Goal: Transaction & Acquisition: Book appointment/travel/reservation

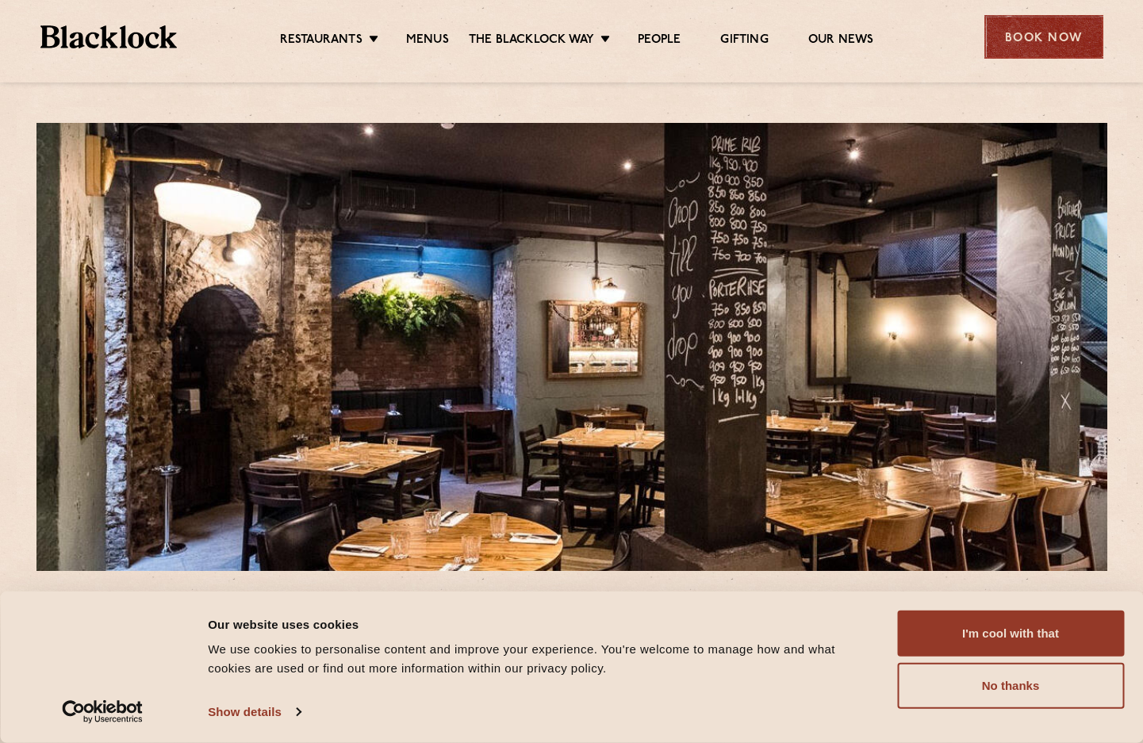
click at [1024, 38] on div "Book Now" at bounding box center [1043, 37] width 119 height 44
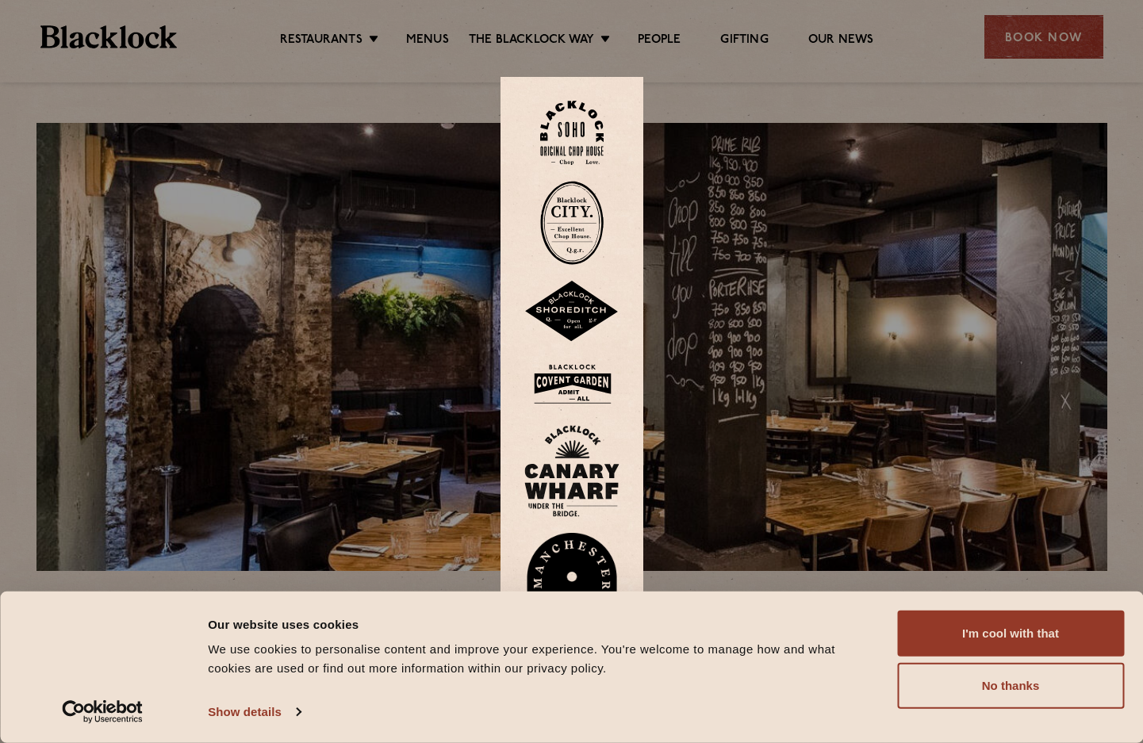
click at [561, 209] on img at bounding box center [571, 223] width 63 height 84
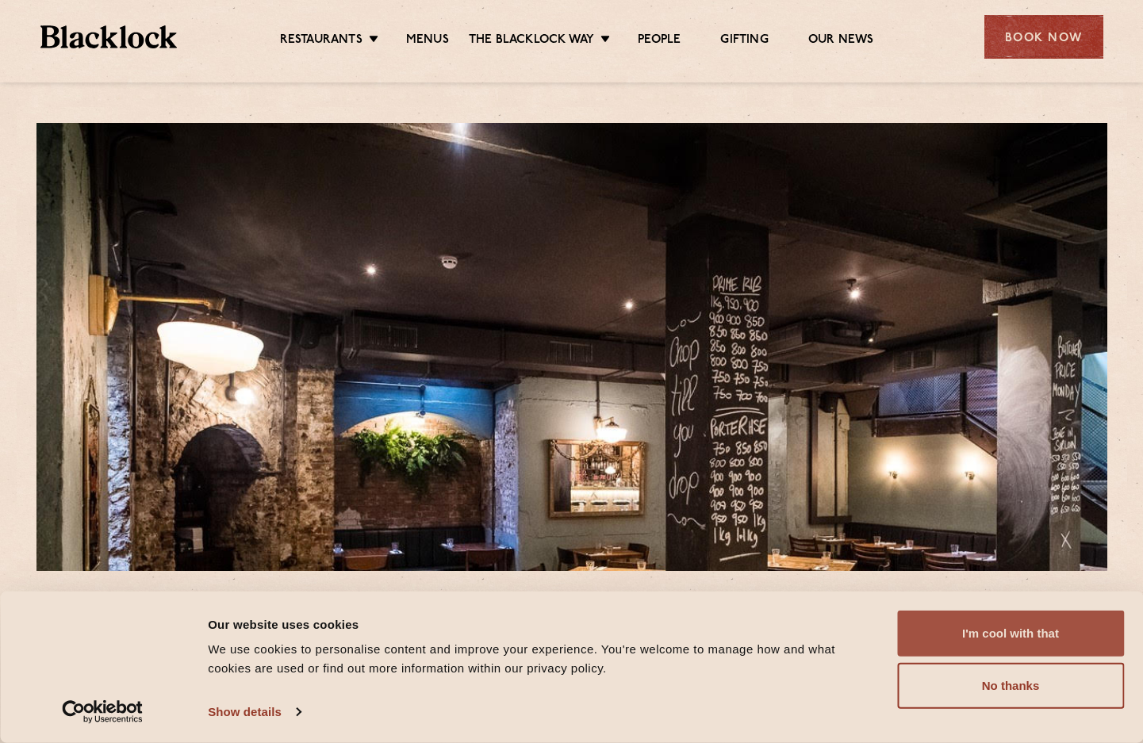
click at [987, 633] on button "I'm cool with that" at bounding box center [1010, 634] width 227 height 46
